Goal: Task Accomplishment & Management: Manage account settings

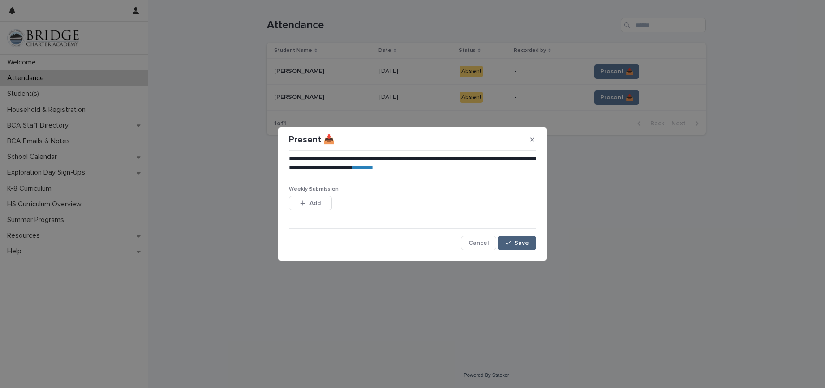
drag, startPoint x: 522, startPoint y: 244, endPoint x: 523, endPoint y: 239, distance: 4.9
click at [522, 244] on span "Save" at bounding box center [521, 243] width 15 height 6
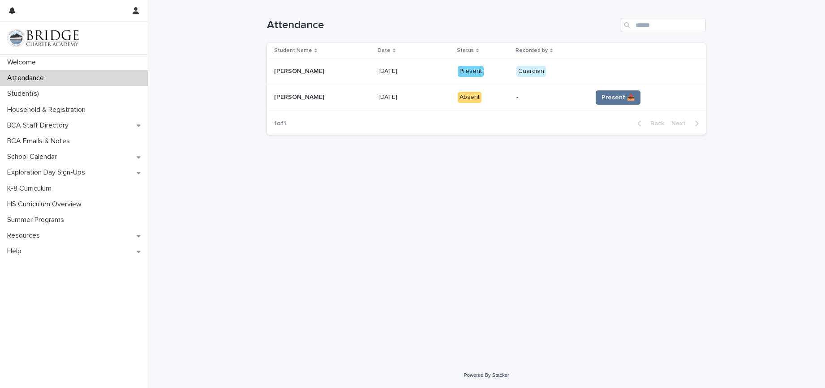
click at [605, 106] on td "Present 📥" at bounding box center [646, 98] width 117 height 26
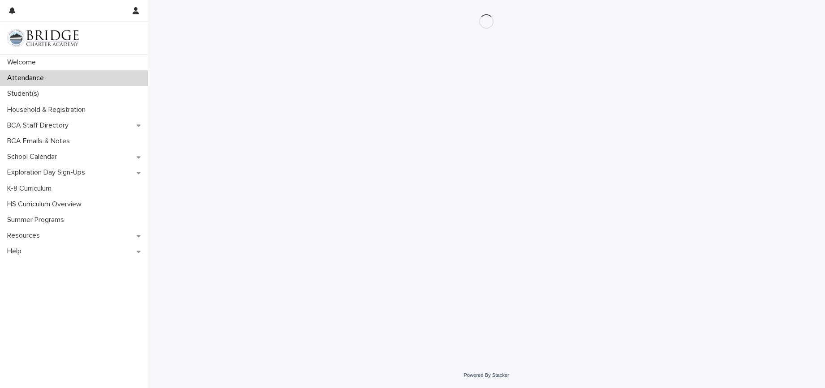
click at [601, 95] on div "Loading... Saving… Loading... Saving…" at bounding box center [486, 170] width 448 height 340
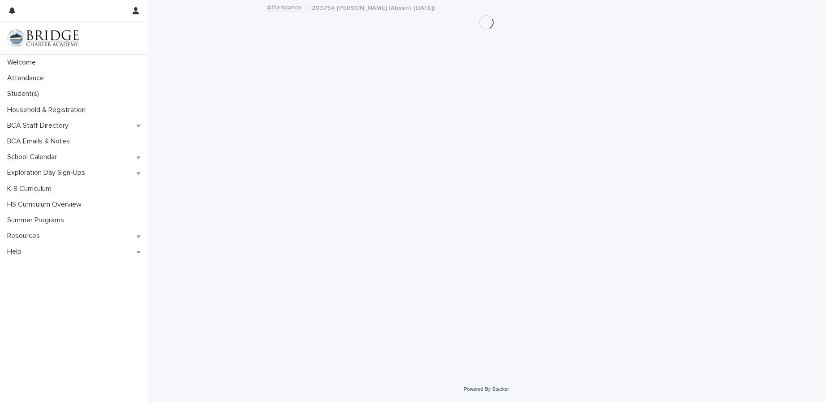
click at [291, 8] on link "Attendance" at bounding box center [284, 7] width 35 height 10
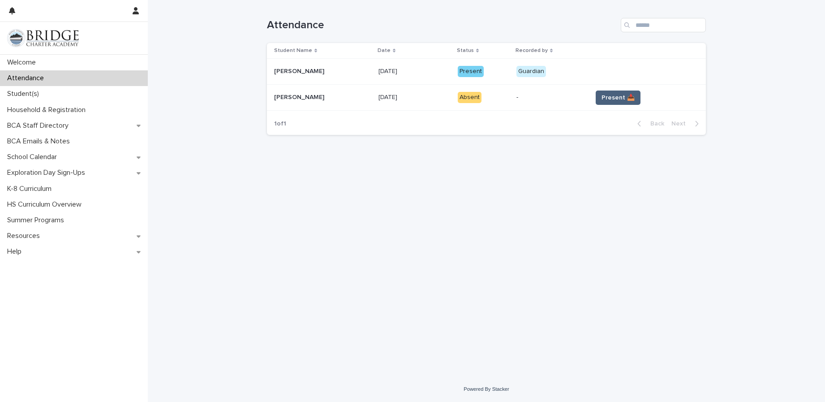
click at [608, 94] on span "Present 📥" at bounding box center [617, 97] width 33 height 9
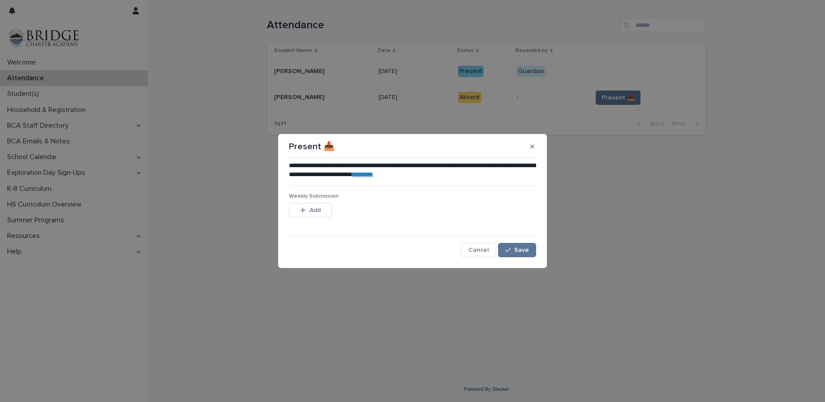
drag, startPoint x: 519, startPoint y: 248, endPoint x: 344, endPoint y: 99, distance: 229.4
click at [518, 247] on span "Save" at bounding box center [521, 250] width 15 height 6
